Goal: Task Accomplishment & Management: Use online tool/utility

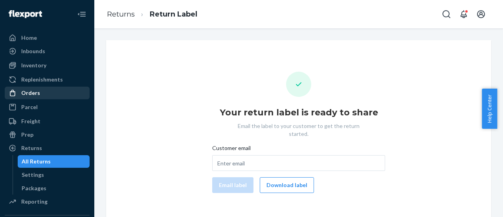
click at [39, 92] on div "Orders" at bounding box center [47, 92] width 83 height 11
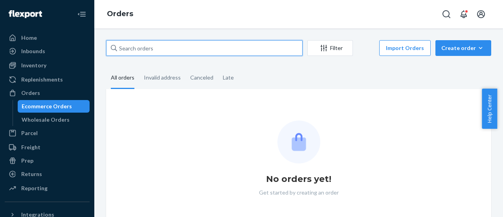
click at [142, 50] on input "text" at bounding box center [204, 48] width 197 height 16
paste input "US2230354"
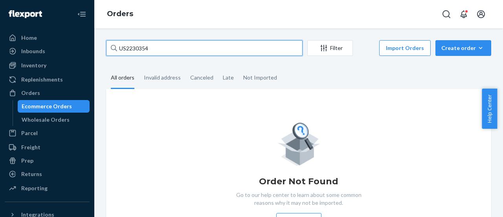
type input "US2230354"
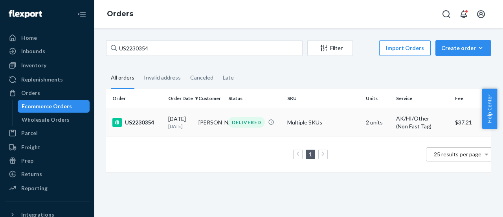
click at [156, 126] on div "US2230354" at bounding box center [137, 122] width 50 height 9
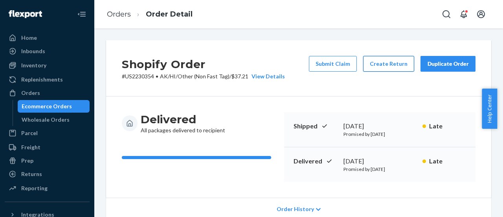
click at [381, 65] on button "Create Return" at bounding box center [388, 64] width 51 height 16
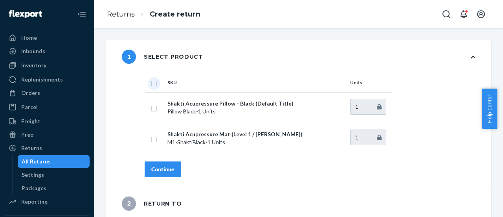
click at [153, 80] on input "checkbox" at bounding box center [154, 82] width 6 height 8
checkbox input "true"
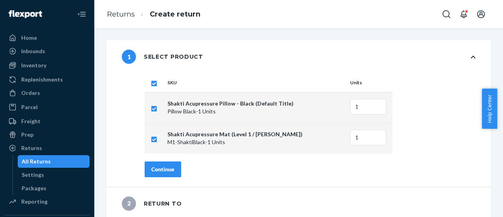
click at [158, 170] on div "Continue" at bounding box center [162, 169] width 23 height 8
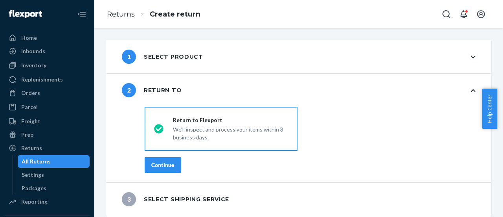
click at [158, 170] on button "Continue" at bounding box center [163, 165] width 37 height 16
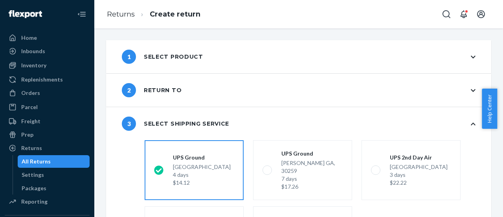
click at [277, 117] on div "3 Select shipping service" at bounding box center [298, 123] width 385 height 33
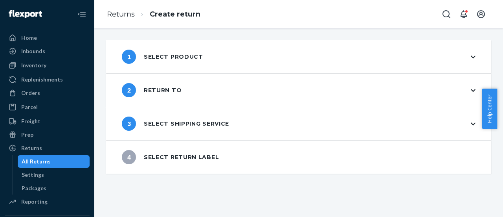
click at [243, 118] on div "3 Select shipping service" at bounding box center [298, 123] width 385 height 33
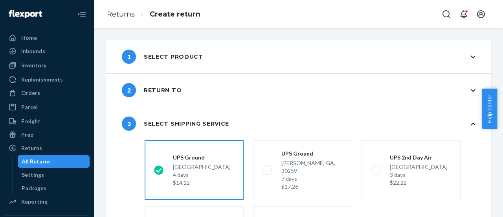
click at [124, 175] on div "3 Select shipping service shippingRatesRadioGroup [GEOGRAPHIC_DATA] 4 days $14.…" at bounding box center [298, 202] width 385 height 190
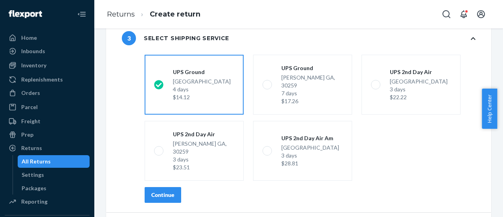
scroll to position [98, 0]
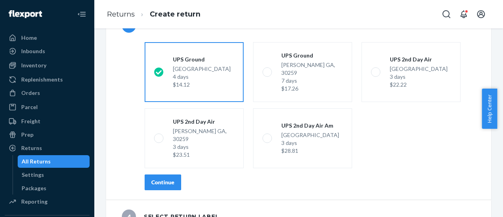
click at [170, 178] on div "Continue" at bounding box center [162, 182] width 23 height 8
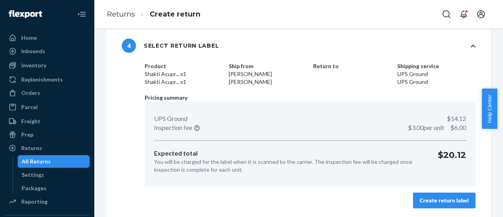
scroll to position [96, 0]
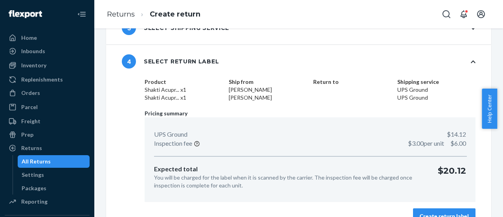
click at [435, 210] on button "Create return label" at bounding box center [444, 216] width 63 height 16
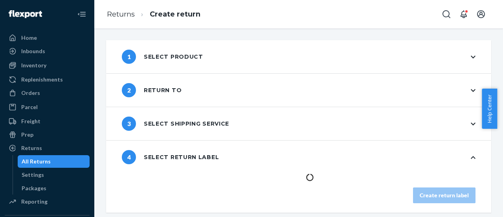
scroll to position [0, 0]
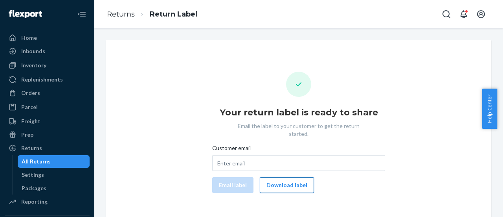
click at [289, 184] on button "Download label" at bounding box center [287, 185] width 54 height 16
